Goal: Complete application form: Complete application form

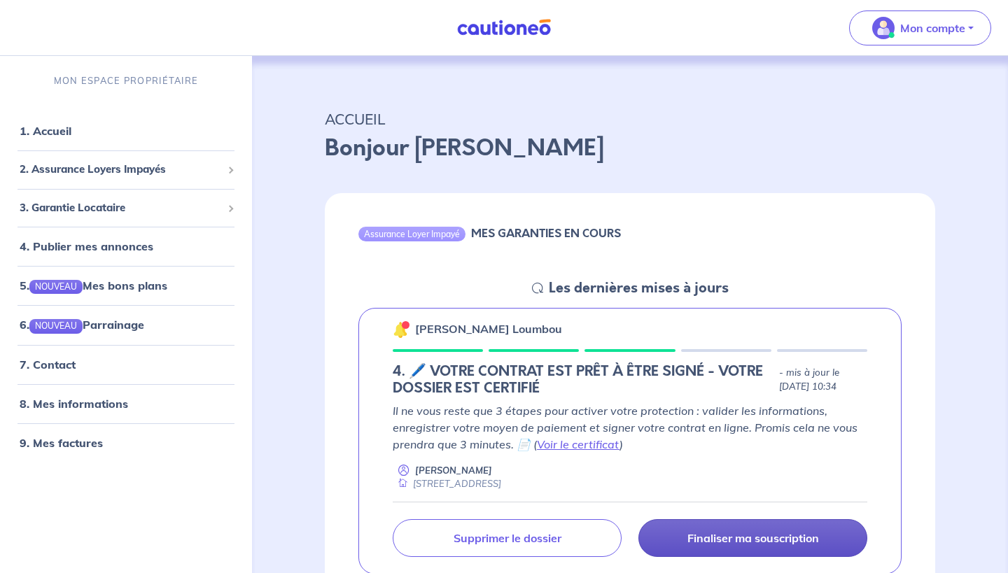
click at [718, 545] on link "Finaliser ma souscription" at bounding box center [752, 538] width 229 height 38
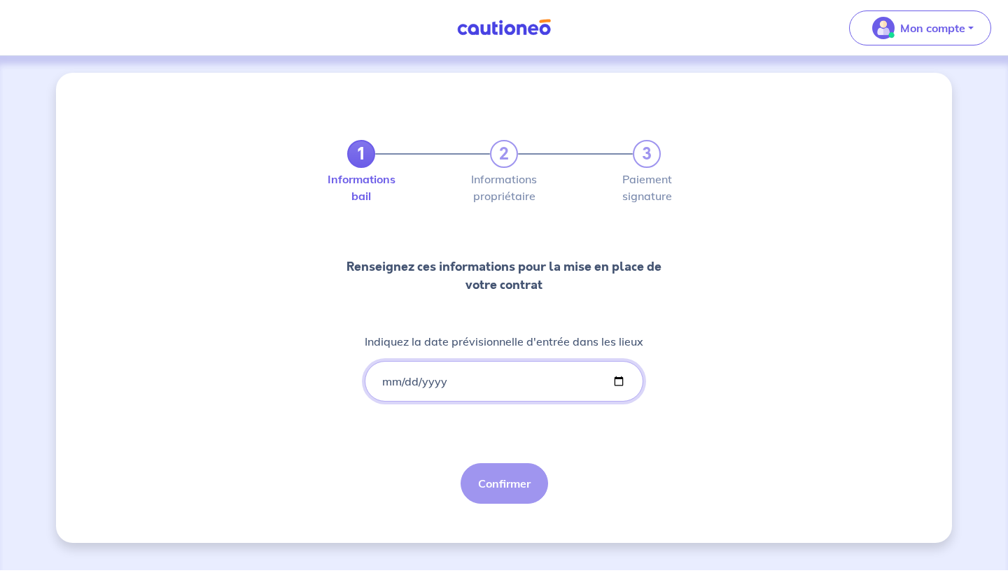
click at [471, 381] on input "Indiquez la date prévisionnelle d'entrée dans les lieux" at bounding box center [504, 381] width 279 height 41
type input "[DATE]"
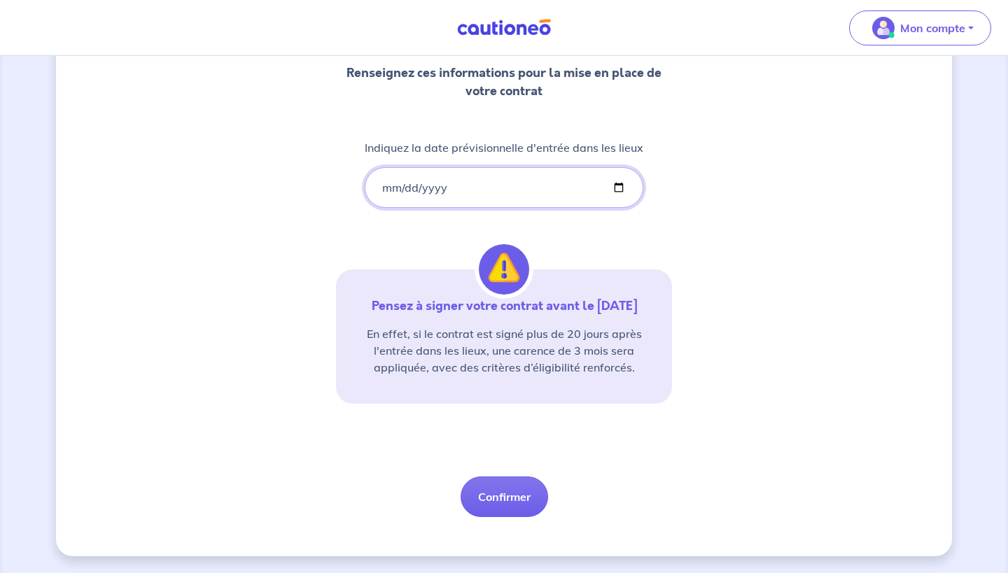
scroll to position [194, 0]
click at [513, 496] on button "Confirmer" at bounding box center [505, 497] width 88 height 41
select select "FR"
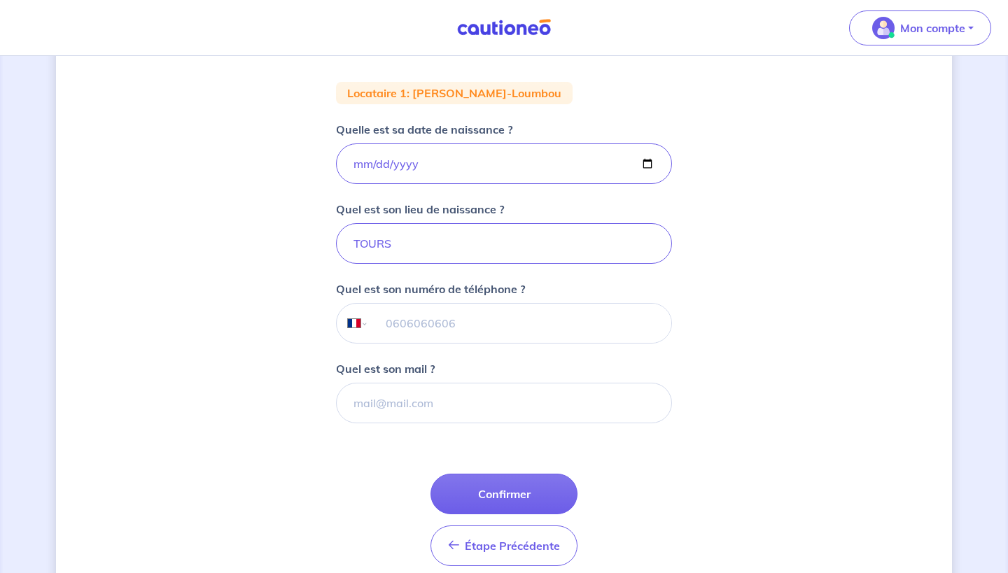
scroll to position [232, 0]
click at [422, 325] on input "tel" at bounding box center [520, 322] width 302 height 39
type input "06 15 60 81 09"
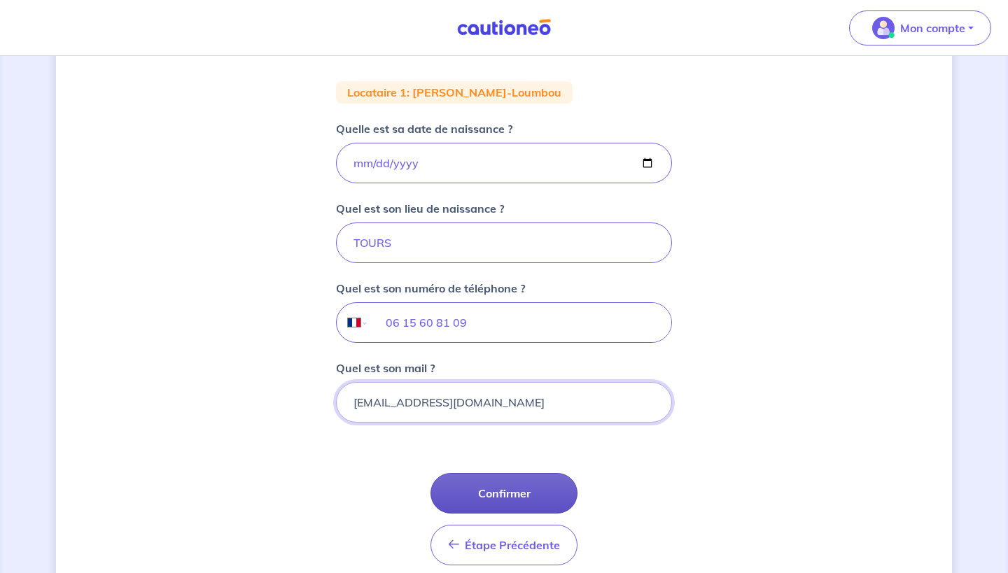
type input "[EMAIL_ADDRESS][DOMAIN_NAME]"
click at [477, 487] on button "Confirmer" at bounding box center [504, 493] width 147 height 41
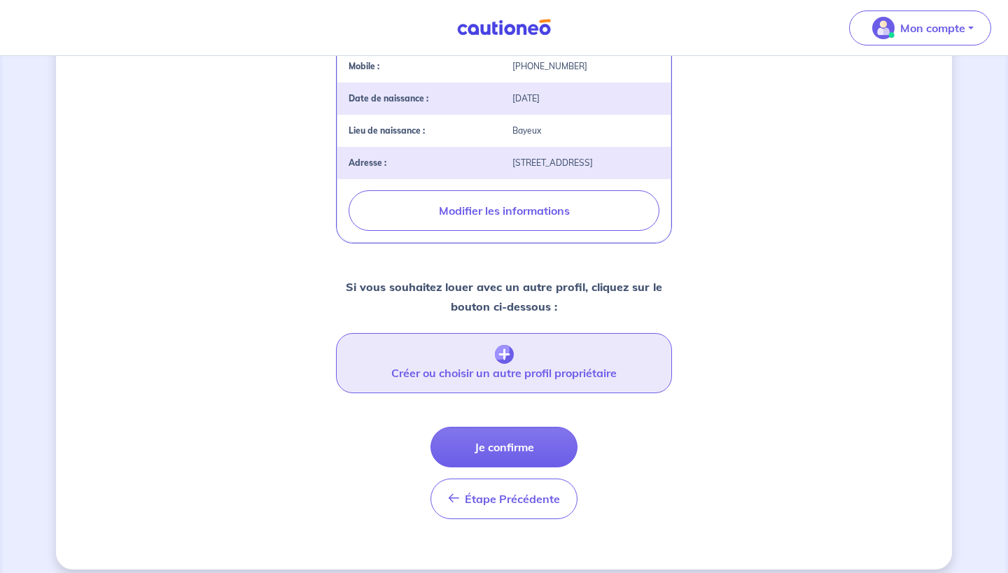
scroll to position [435, 0]
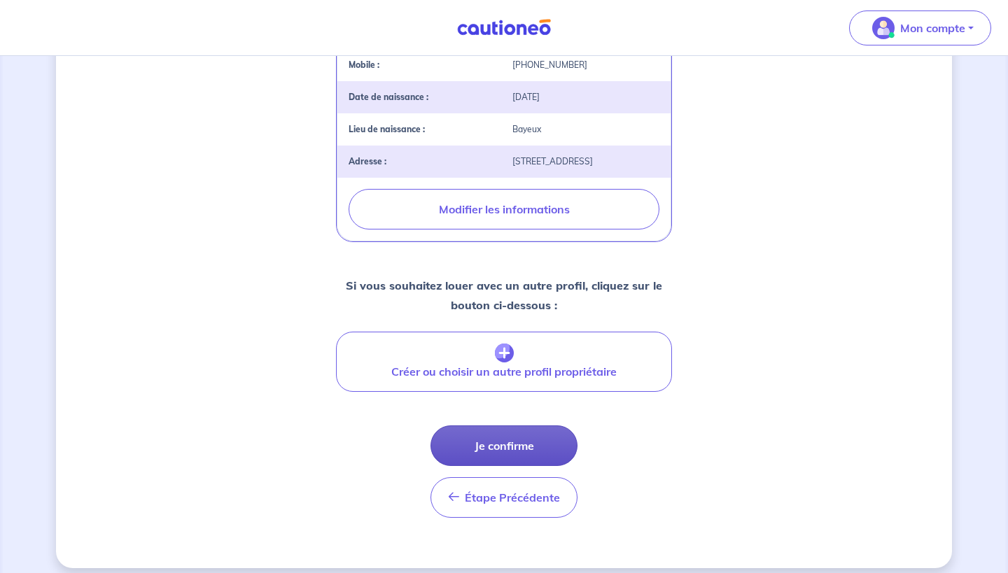
click at [460, 447] on button "Je confirme" at bounding box center [504, 446] width 147 height 41
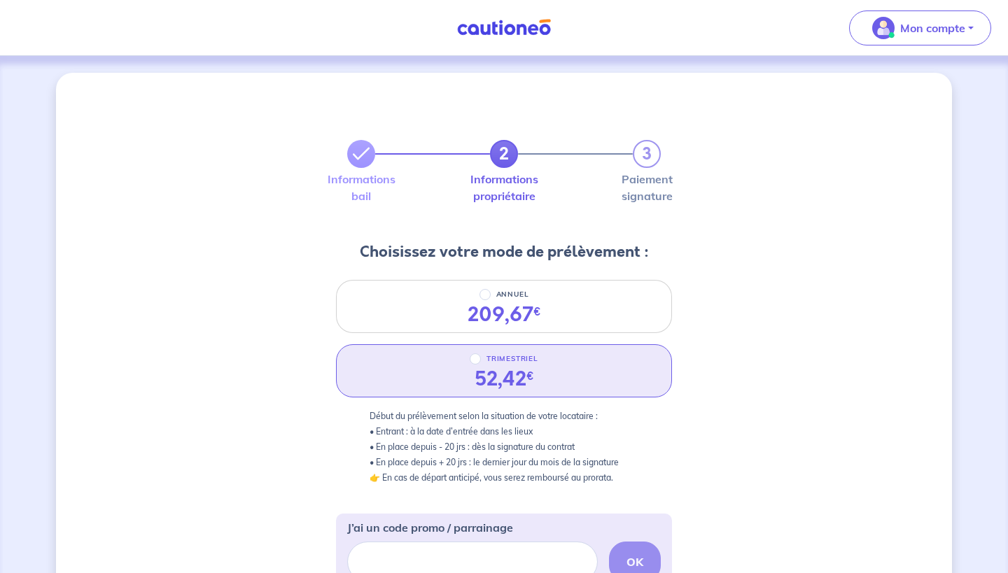
click at [480, 362] on input "TRIMESTRIEL" at bounding box center [475, 359] width 11 height 11
radio input "true"
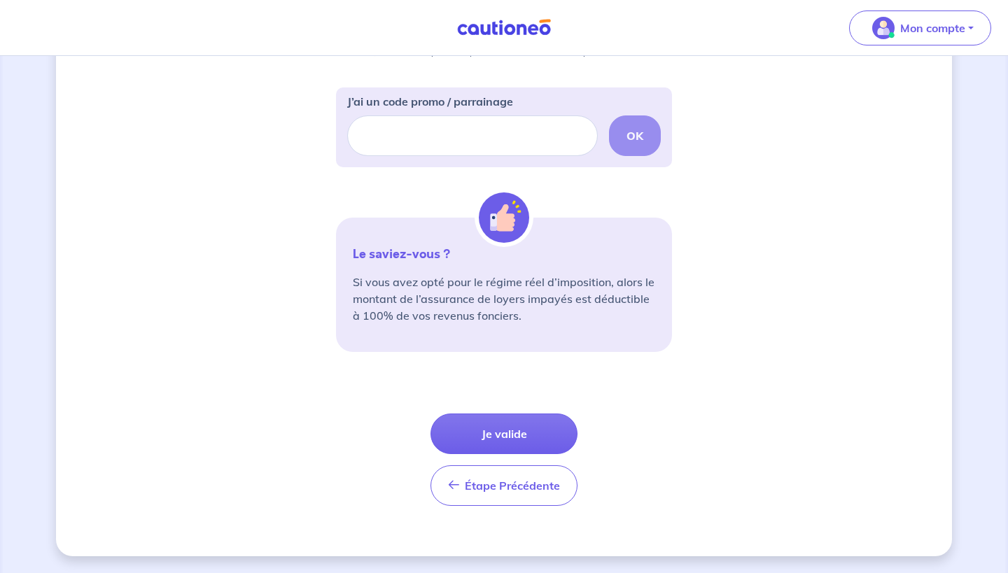
scroll to position [426, 0]
click at [477, 445] on button "Je valide" at bounding box center [504, 434] width 147 height 41
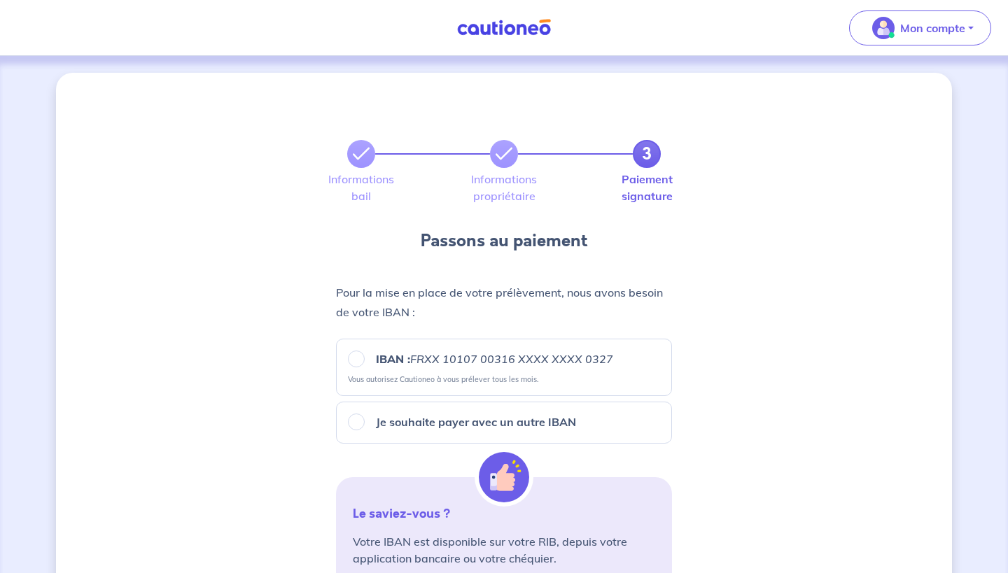
click at [361, 359] on input "IBAN : FRXX [FINANCIAL_ID] XXXX XXXX 0327" at bounding box center [356, 359] width 17 height 17
radio input "true"
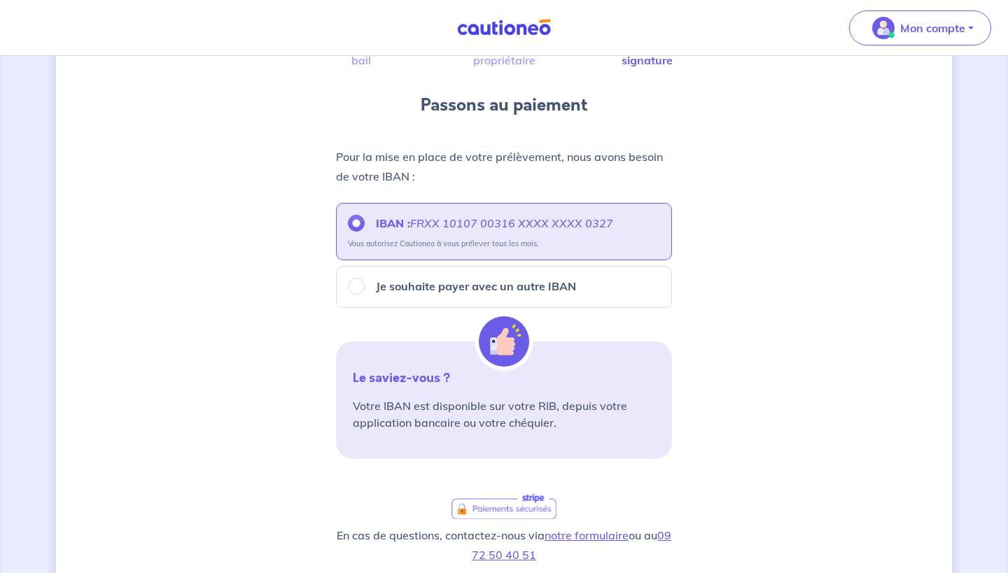
scroll to position [316, 0]
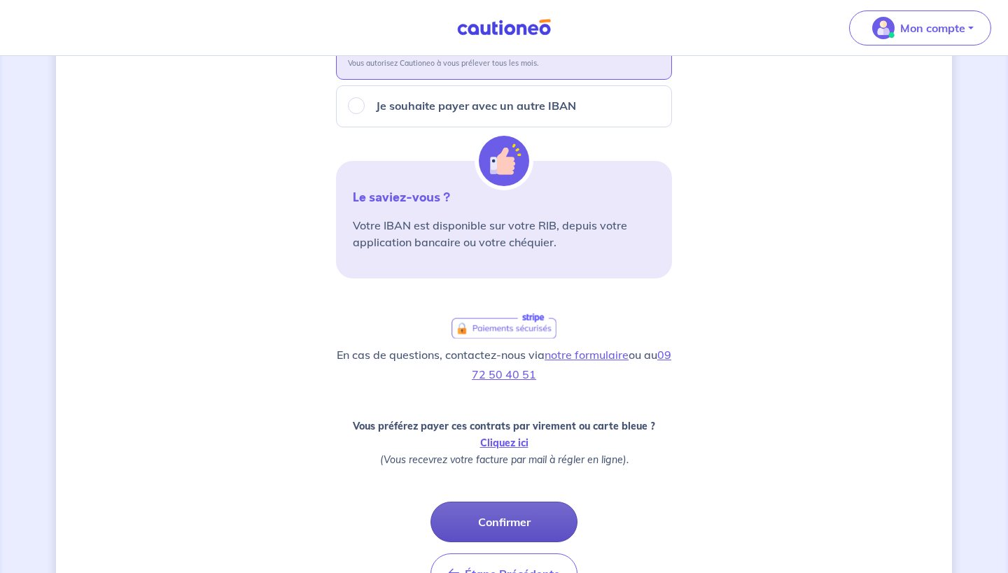
click at [508, 536] on button "Confirmer" at bounding box center [504, 522] width 147 height 41
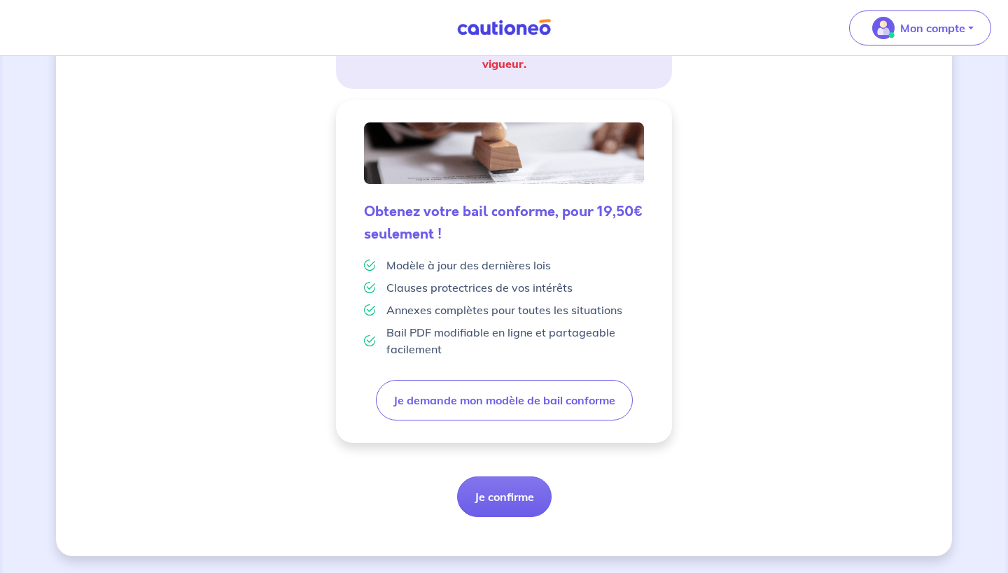
scroll to position [309, 0]
click at [493, 507] on button "Je confirme" at bounding box center [504, 497] width 95 height 41
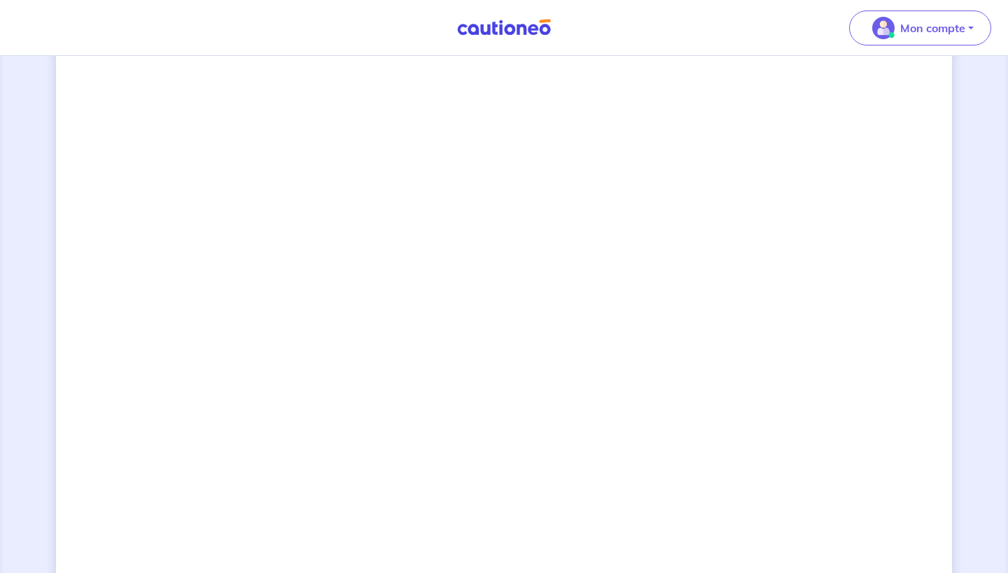
scroll to position [946, 0]
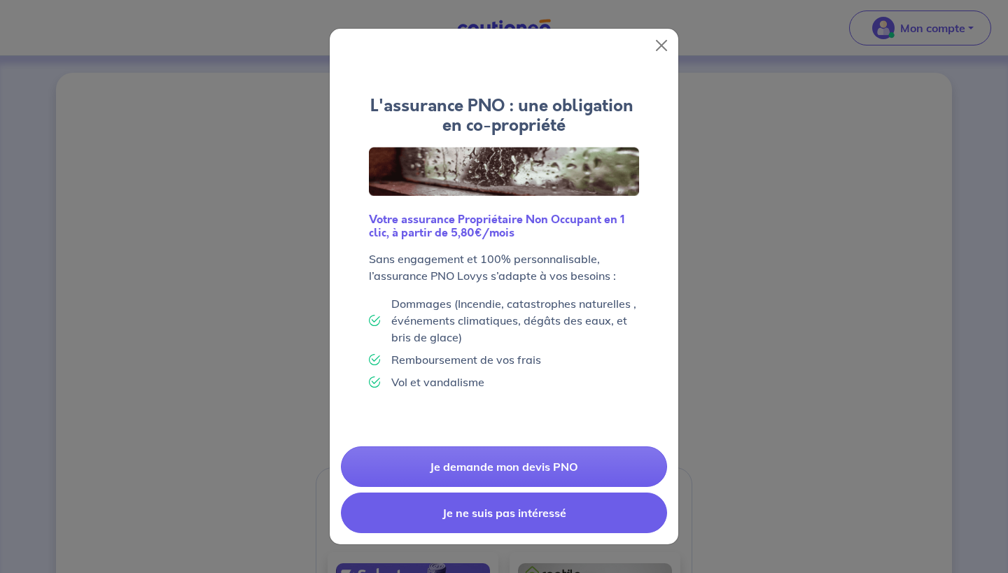
click at [542, 515] on button "Je ne suis pas intéressé" at bounding box center [504, 513] width 326 height 41
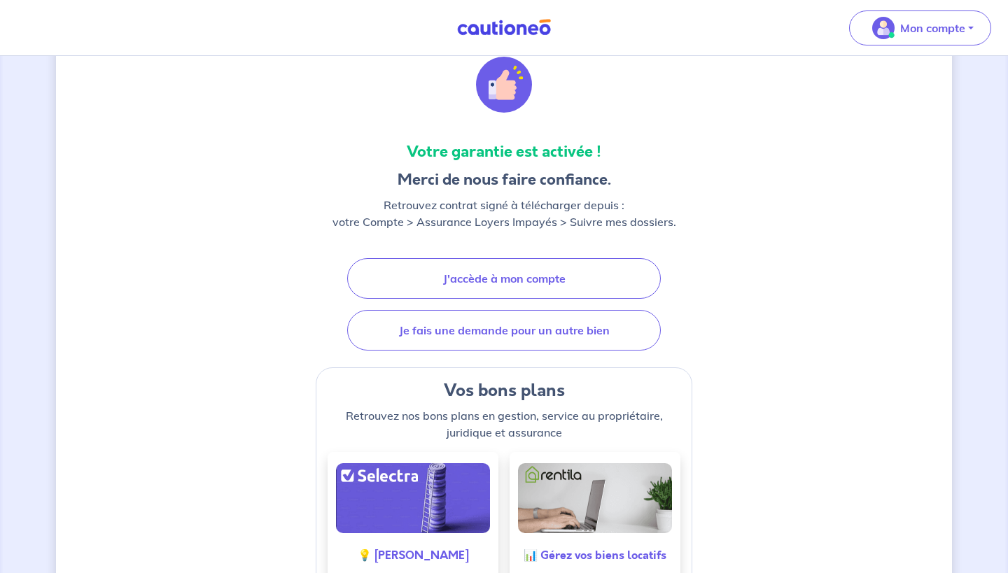
scroll to position [111, 0]
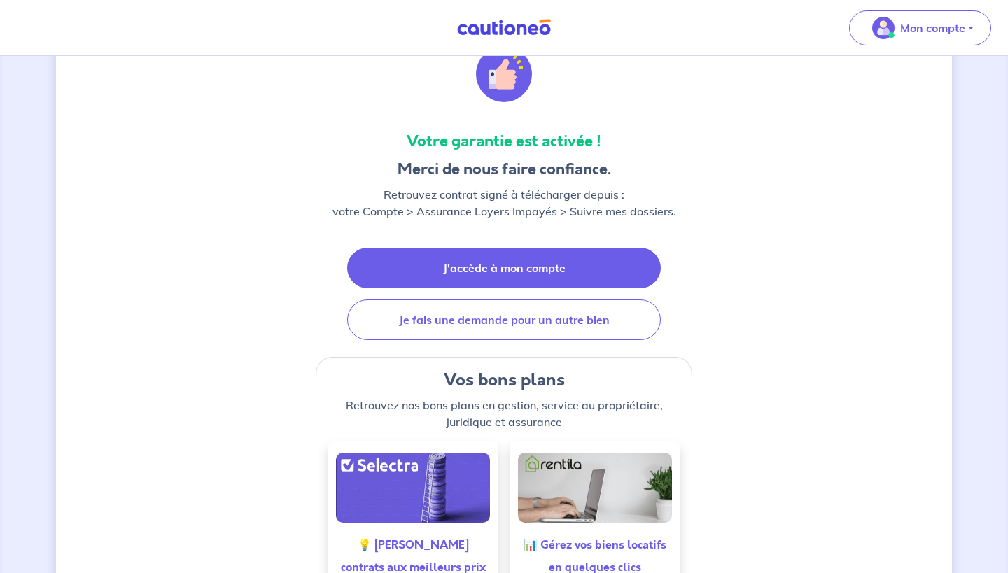
click at [480, 271] on link "J'accède à mon compte" at bounding box center [504, 268] width 314 height 41
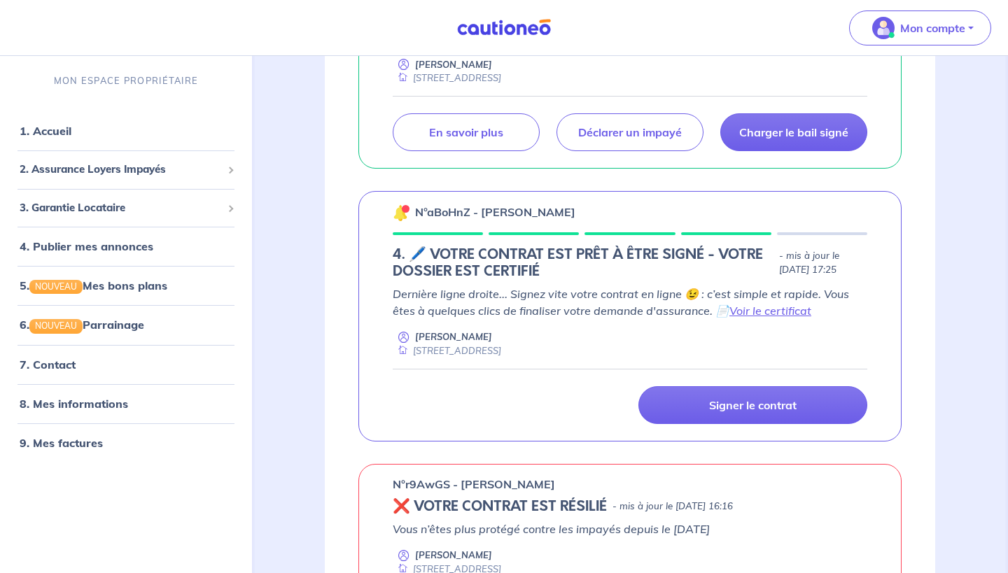
scroll to position [373, 0]
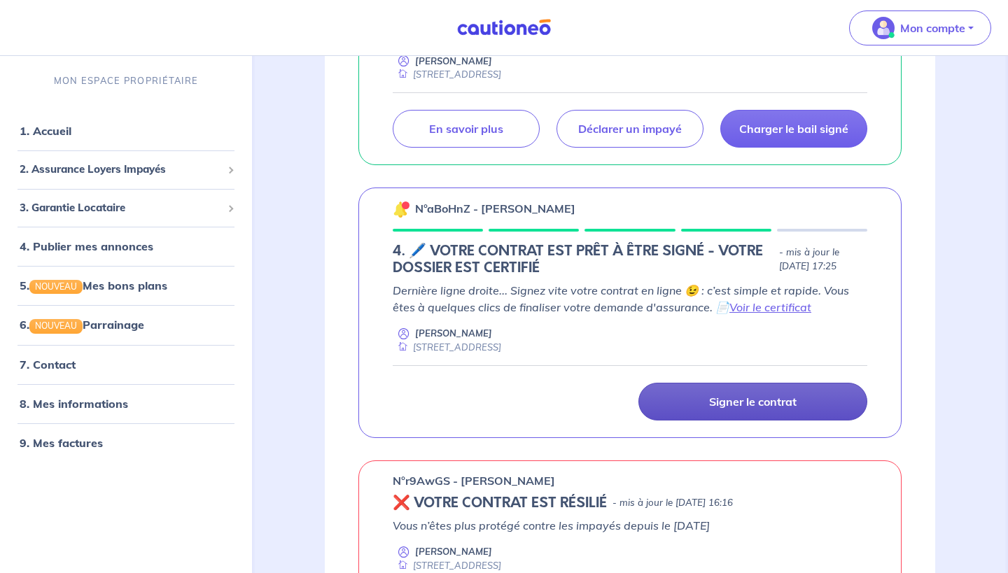
click at [678, 390] on link "Signer le contrat" at bounding box center [752, 402] width 229 height 38
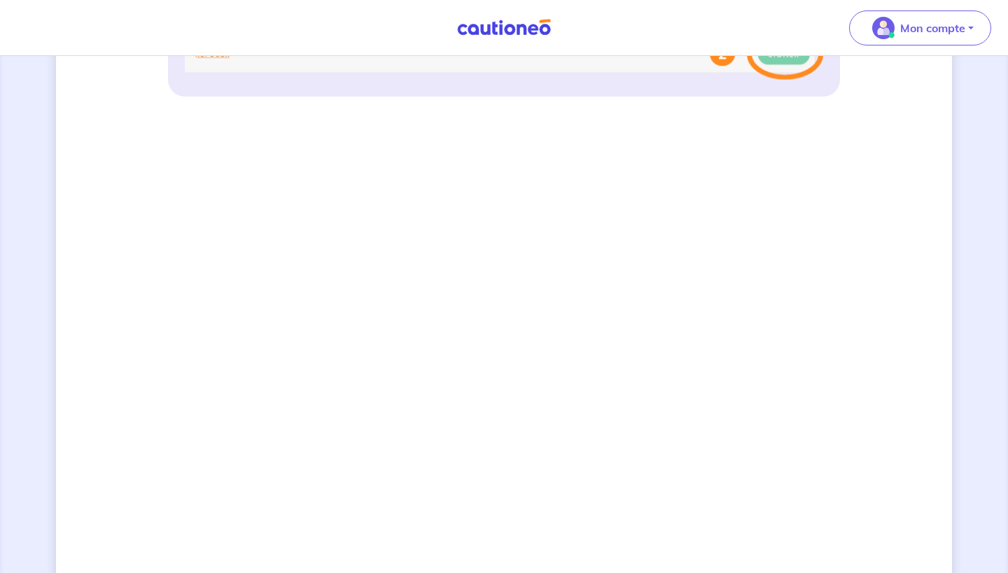
scroll to position [888, 0]
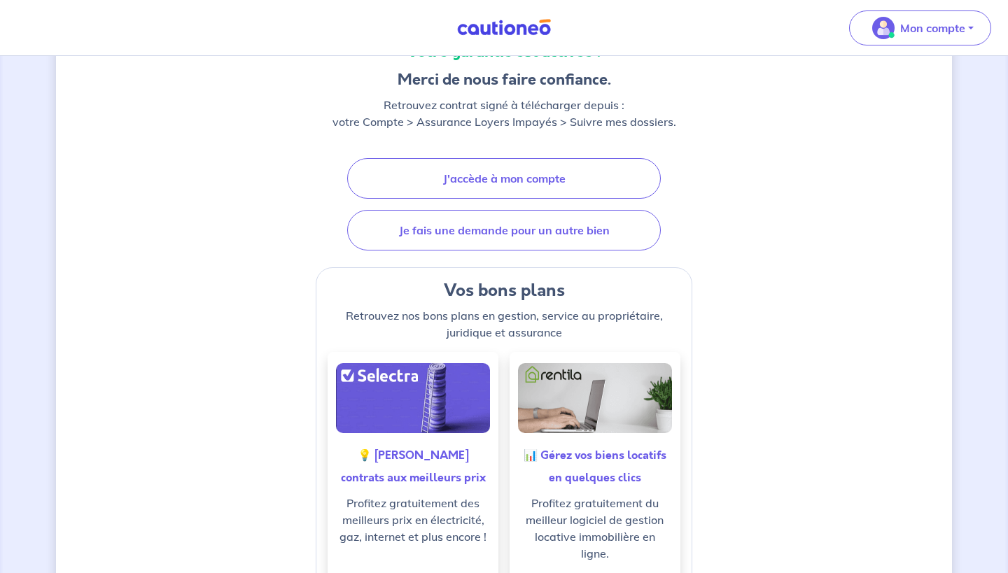
scroll to position [202, 0]
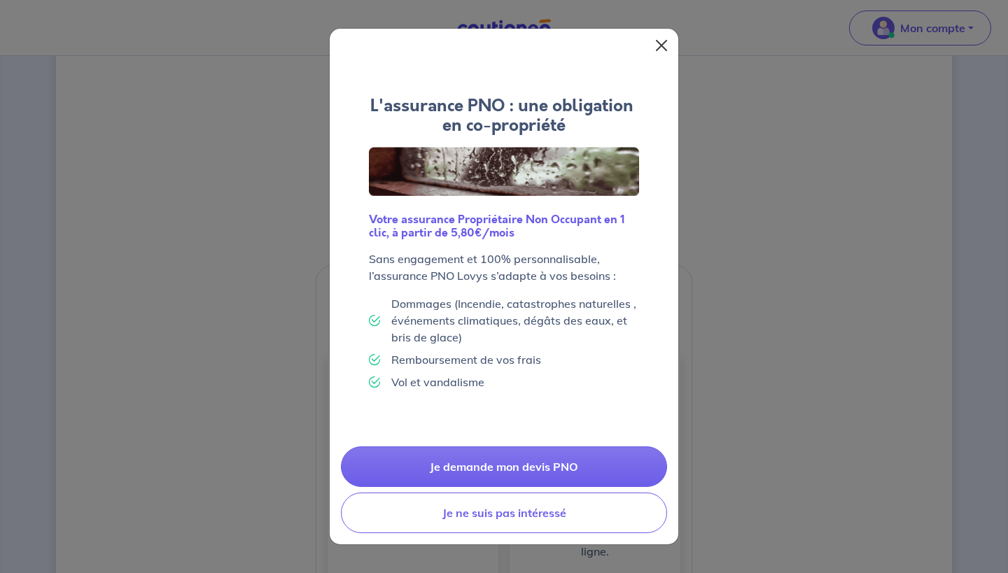
click at [665, 53] on button "Close" at bounding box center [661, 45] width 22 height 22
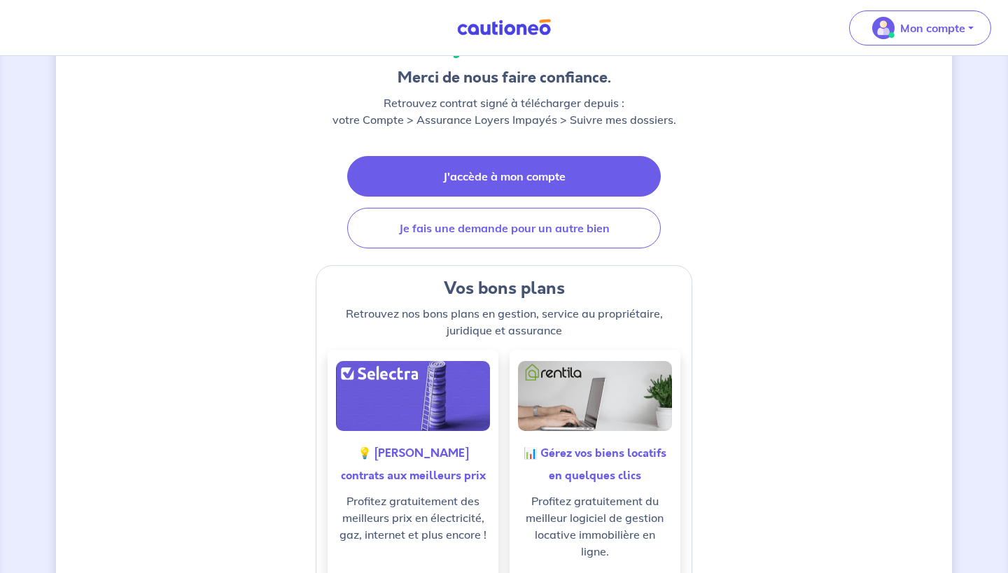
click at [528, 176] on link "J'accède à mon compte" at bounding box center [504, 176] width 314 height 41
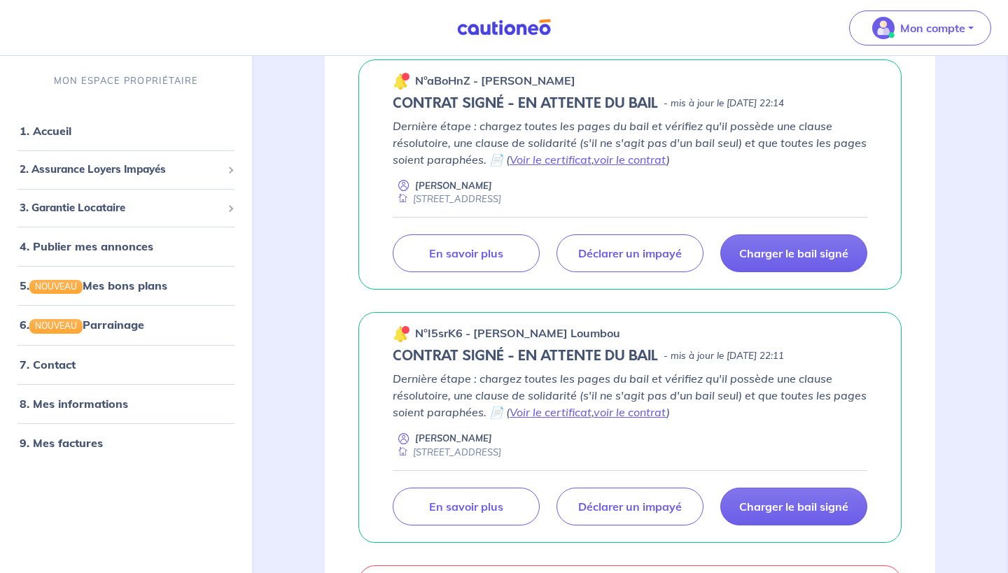
scroll to position [253, 0]
